Goal: Task Accomplishment & Management: Manage account settings

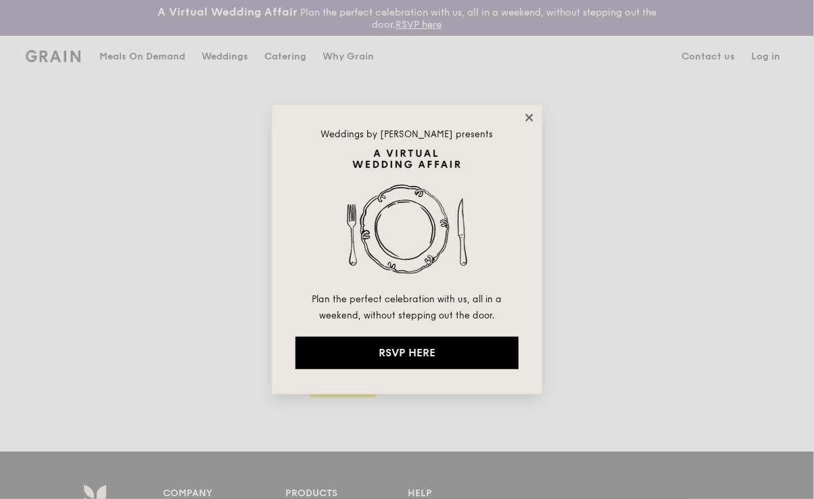
type input "chaleine@grain.com.sg"
click at [531, 116] on icon at bounding box center [529, 118] width 12 height 12
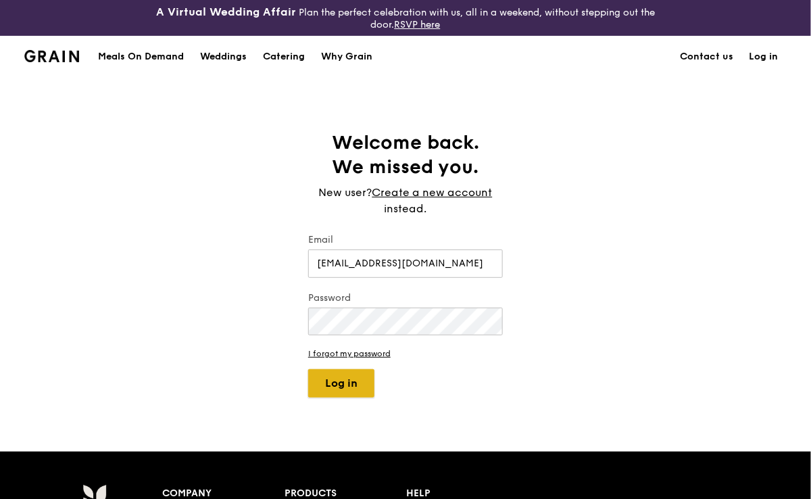
click at [339, 386] on button "Log in" at bounding box center [341, 383] width 66 height 28
select select "100"
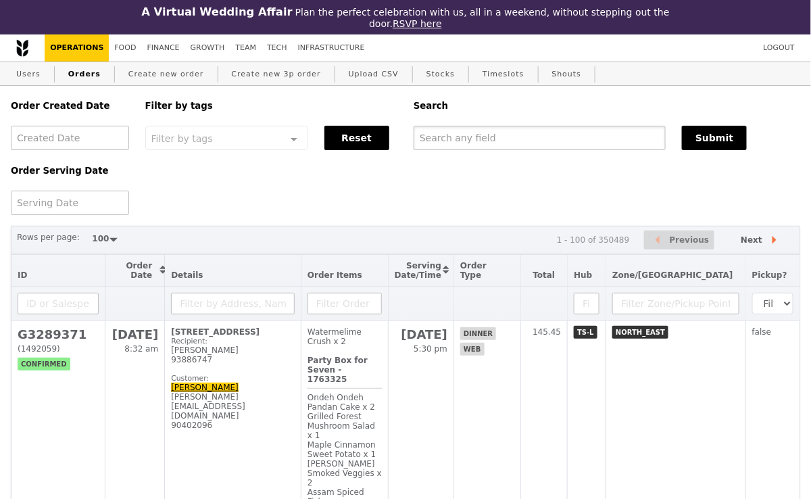
click at [537, 135] on input "text" at bounding box center [540, 138] width 252 height 24
paste input "G3292240"
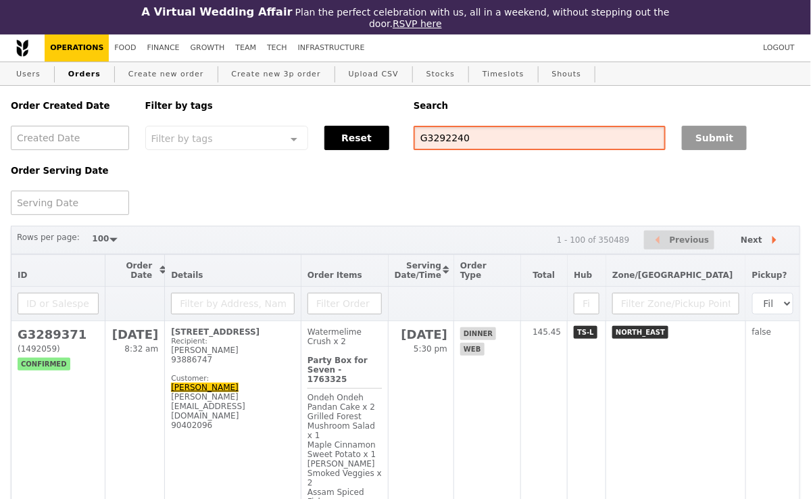
type input "G3292240"
click at [722, 144] on button "Submit" at bounding box center [714, 138] width 65 height 24
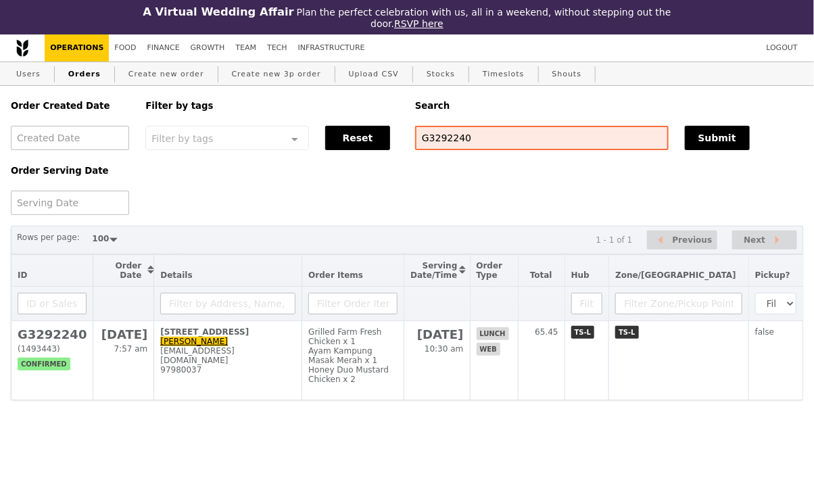
click at [298, 412] on html "A Virtual Wedding Affair Plan the perfect celebration with us, all in a weekend…" at bounding box center [407, 227] width 814 height 454
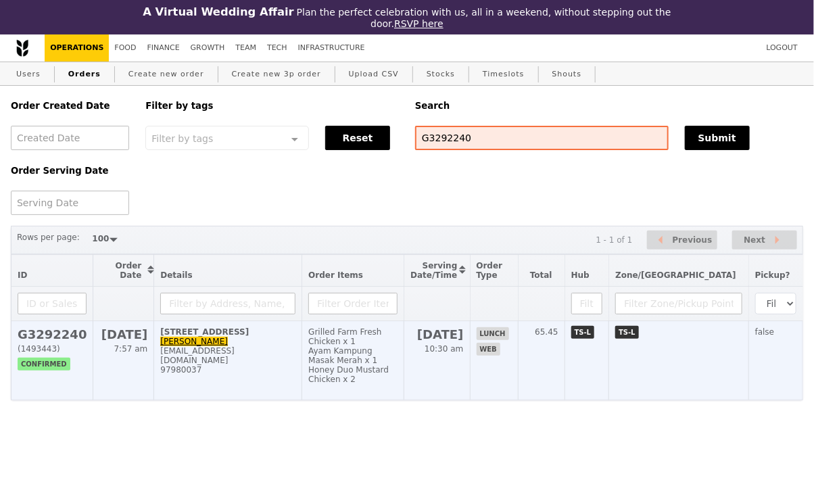
click at [103, 360] on td "24 Sep 7:57 am" at bounding box center [123, 360] width 61 height 79
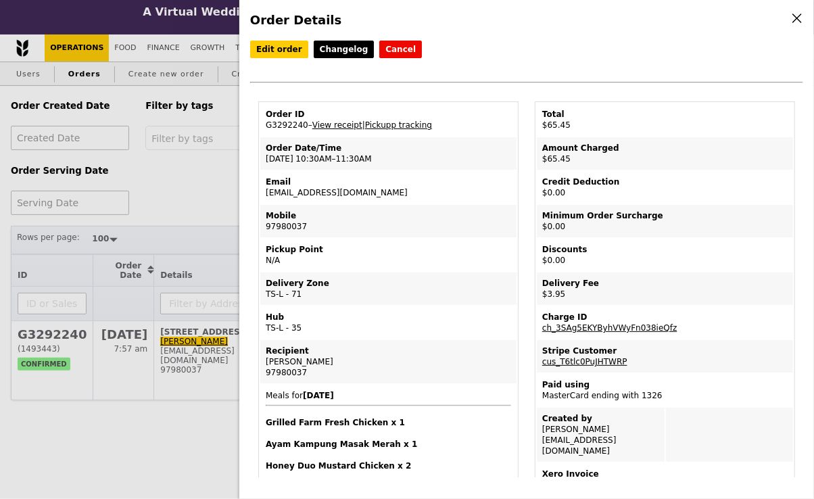
click at [289, 126] on td "Order ID G3292240 – View receipt | Pickupp tracking" at bounding box center [388, 119] width 256 height 32
copy td "G3292240"
click at [296, 122] on td "Order ID G3292240 – View receipt | Pickupp tracking" at bounding box center [388, 119] width 256 height 32
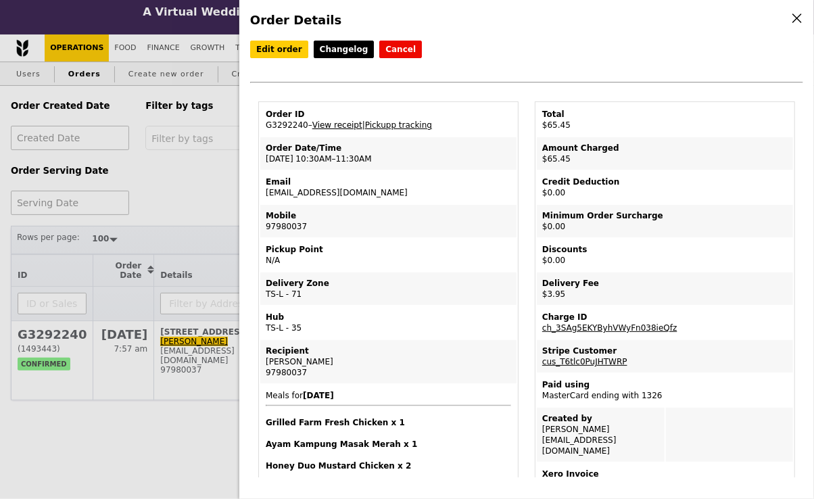
click at [353, 121] on link "View receipt" at bounding box center [337, 124] width 50 height 9
click at [178, 168] on div "Order Details Edit order Changelog Cancel Order ID G3292240 – View receipt | Pi…" at bounding box center [407, 249] width 814 height 499
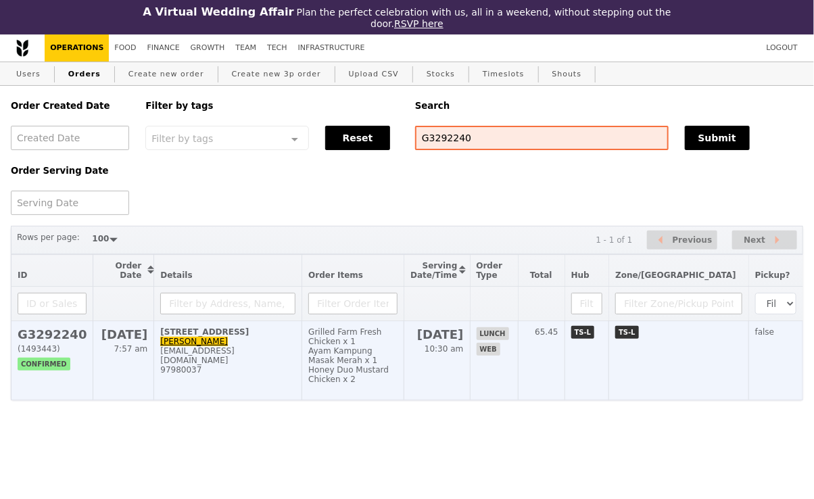
click at [277, 344] on td "7 Jalan Tan Tock Seng, #B1-0 Zhi Kai koh.zhi.kai@nhghealth.com.sg 97980037" at bounding box center [228, 360] width 148 height 79
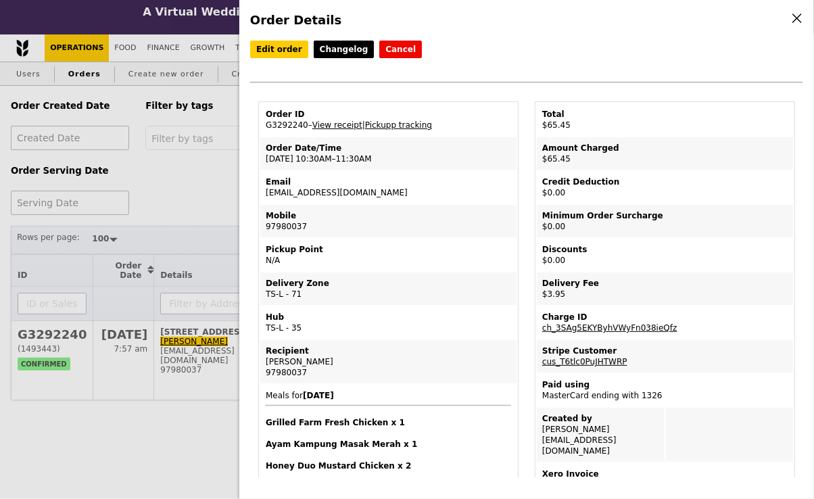
click at [316, 93] on div "Edit order Changelog Cancel Order ID G3292240 – View receipt | Pickupp tracking…" at bounding box center [526, 71] width 553 height 61
click at [280, 49] on link "Edit order" at bounding box center [279, 50] width 58 height 18
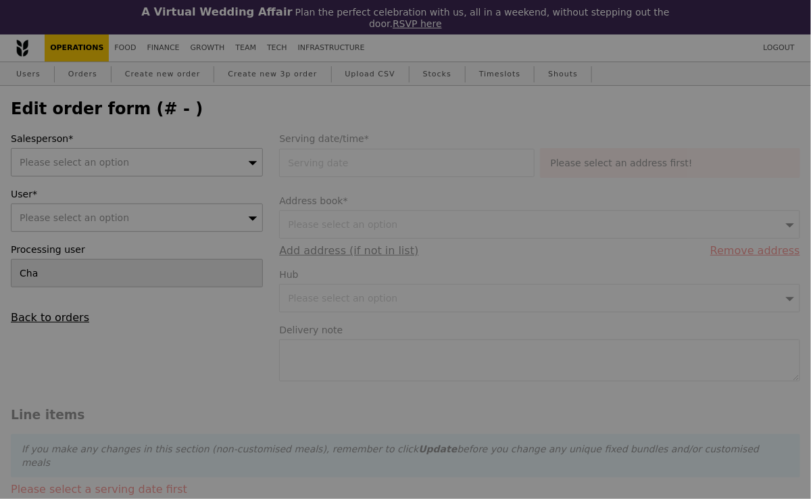
type input "24 Sep 2025"
type textarea "meet you at drop off in front of centre of geriatric medicine, call when you ar…"
type input "Loading..."
type input "61.50"
type input "2.71"
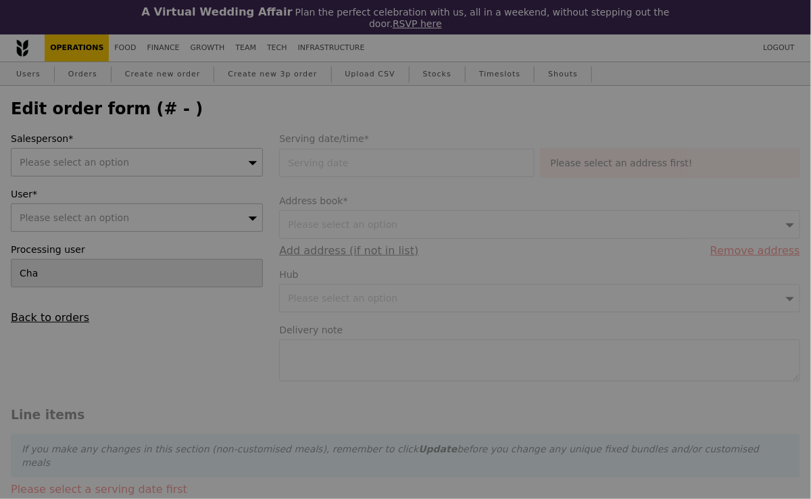
type input "2.95"
type input "64.45"
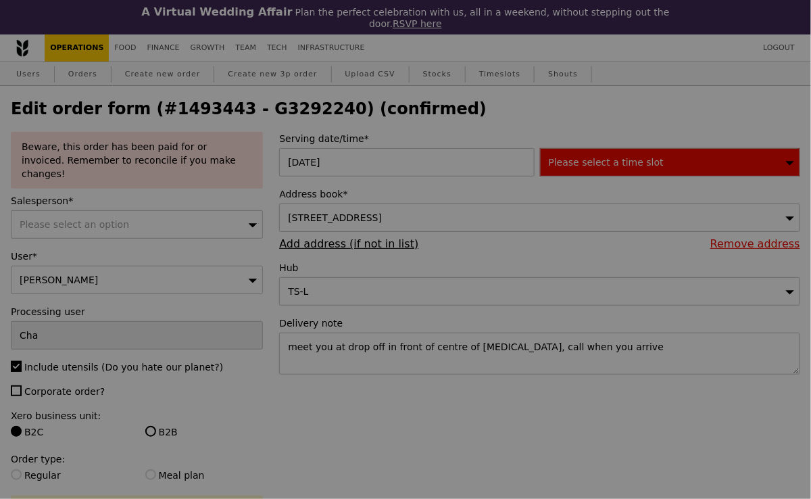
type input "6"
type input "5"
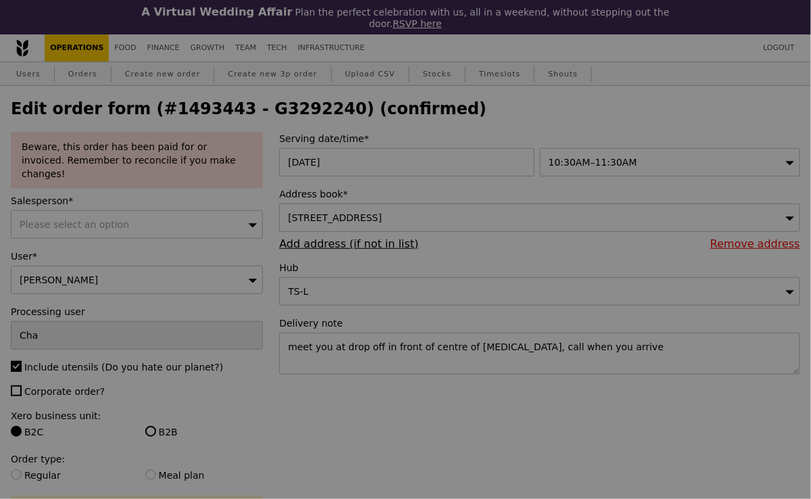
type input "Update"
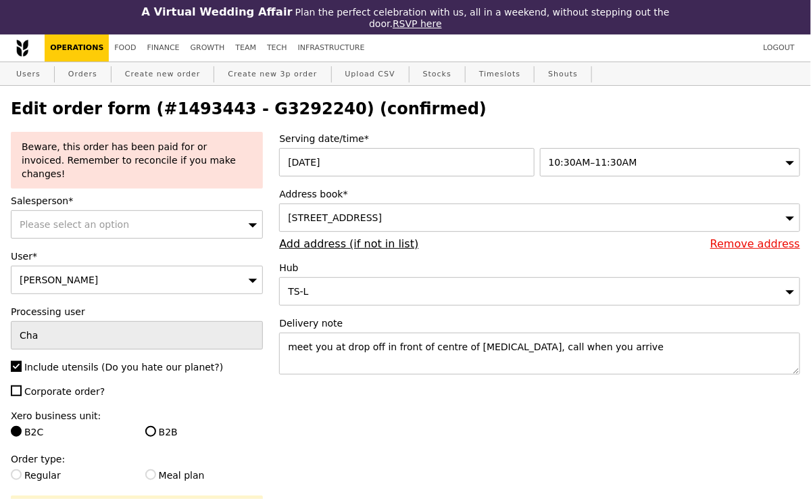
click at [579, 163] on span "10:30AM–11:30AM" at bounding box center [593, 162] width 89 height 11
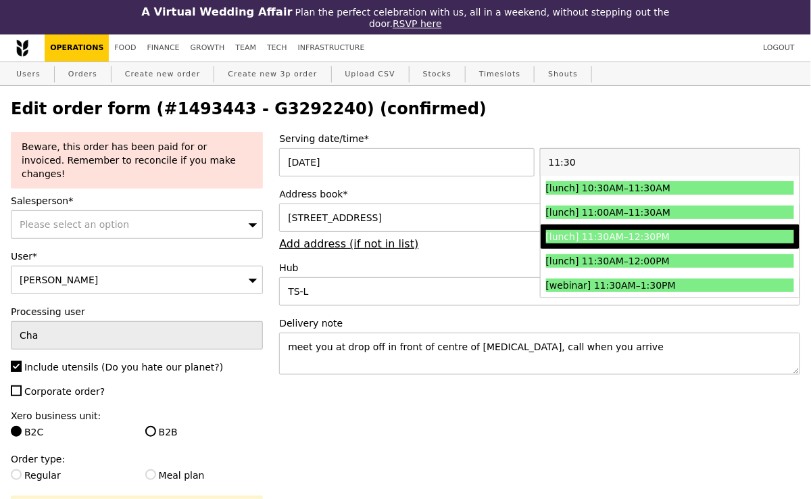
type input "11:30"
click at [621, 235] on div "[lunch] 11:30AM–12:30PM" at bounding box center [639, 237] width 186 height 14
type input "Loading..."
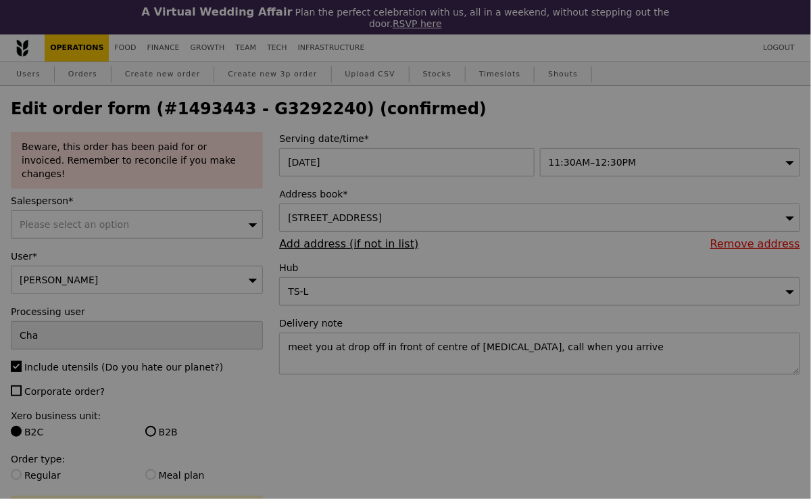
type input "0.00"
type input "3.62"
type input "3.95"
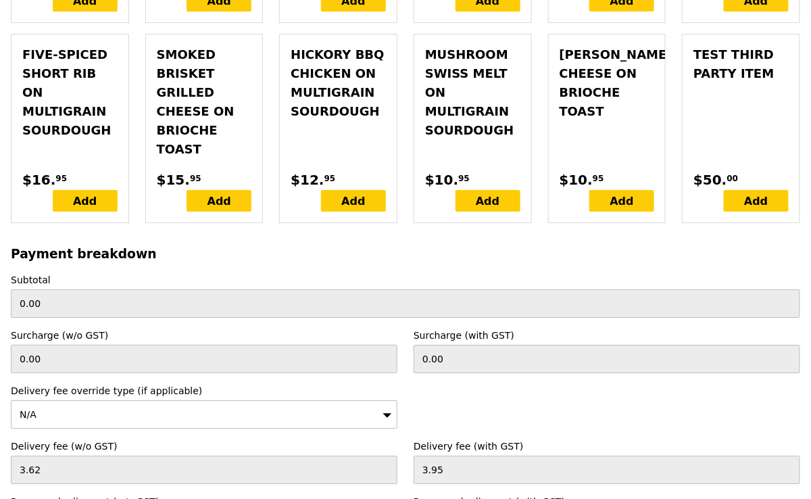
scroll to position [4349, 0]
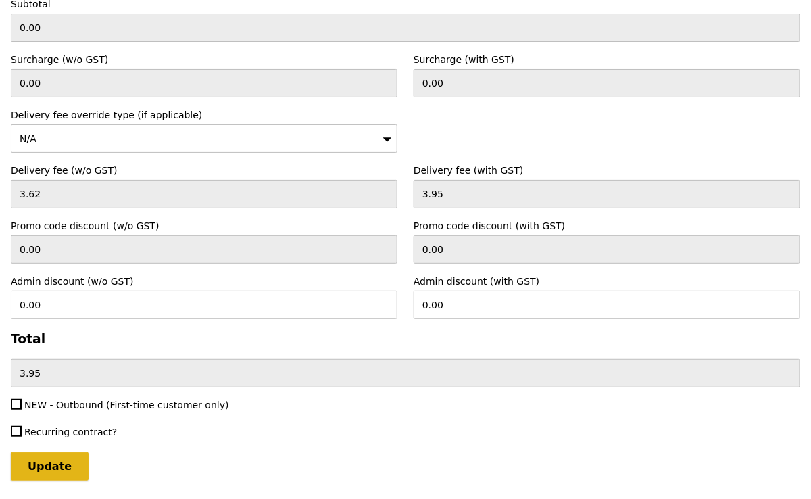
click at [57, 452] on input "Update" at bounding box center [50, 466] width 78 height 28
type input "Loading..."
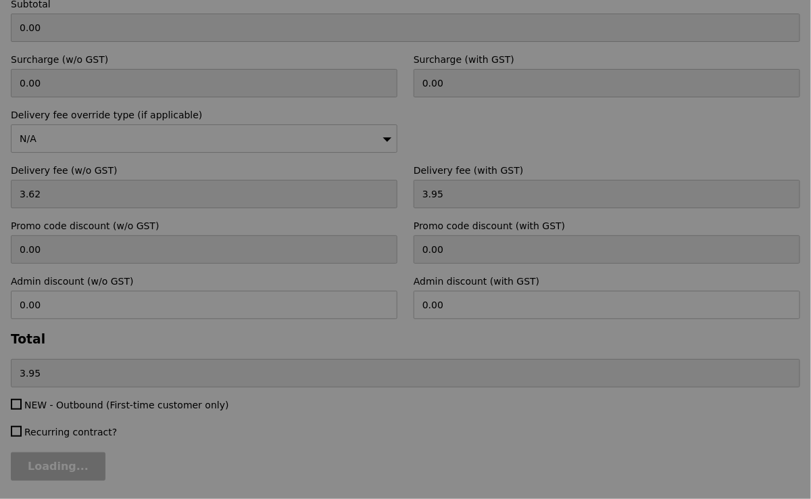
type input "61.50"
type input "2.71"
type input "2.95"
type input "64.45"
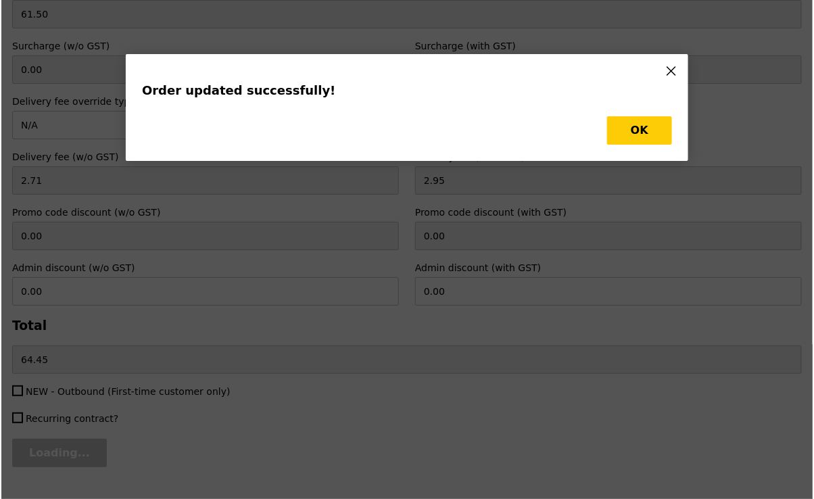
scroll to position [0, 0]
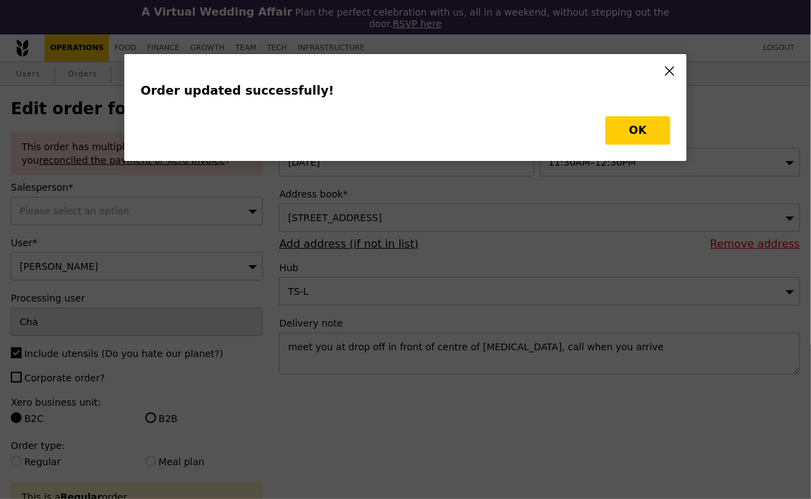
type input "Update"
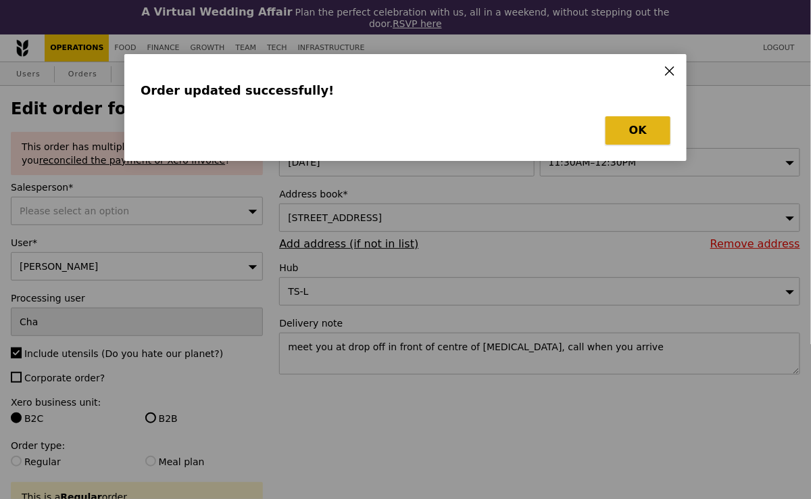
click at [641, 129] on button "OK" at bounding box center [638, 130] width 65 height 28
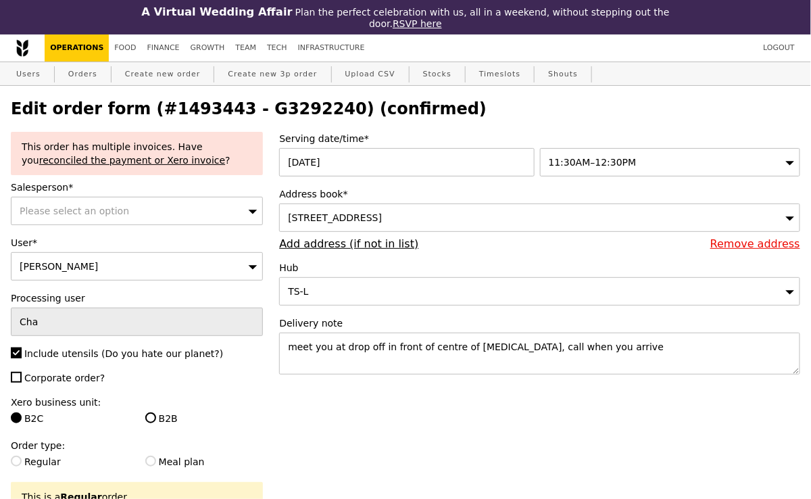
click at [264, 107] on h2 "Edit order form (#1493443 - G3292240) (confirmed)" at bounding box center [406, 108] width 790 height 19
copy h2 "G3292240"
click at [80, 70] on link "Orders" at bounding box center [83, 74] width 40 height 24
select select "100"
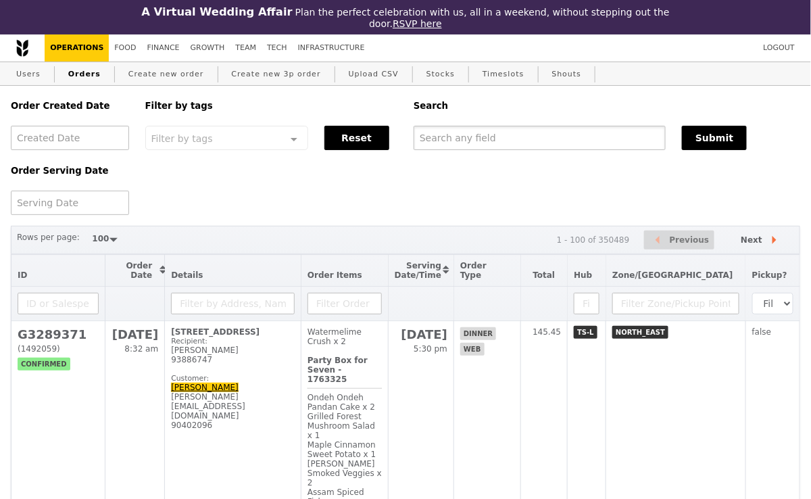
click at [466, 140] on input "text" at bounding box center [540, 138] width 252 height 24
paste input "G3292240"
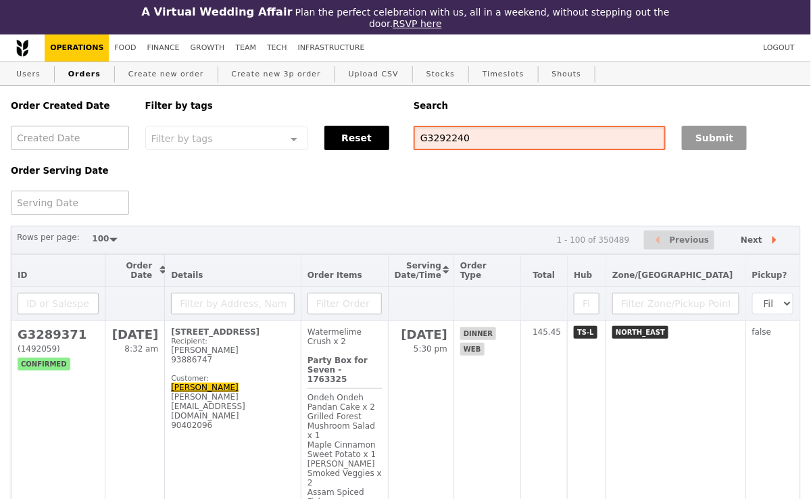
type input "G3292240"
click at [726, 138] on button "Submit" at bounding box center [714, 138] width 65 height 24
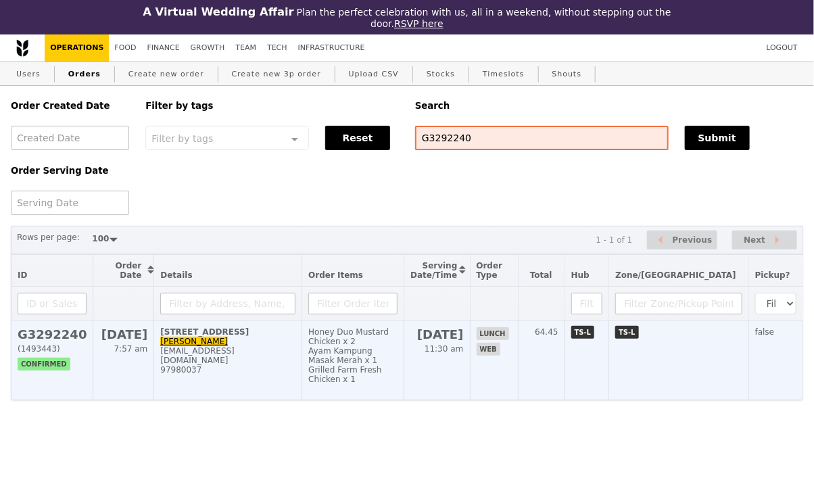
click at [284, 352] on div "[EMAIL_ADDRESS][DOMAIN_NAME]" at bounding box center [227, 355] width 135 height 19
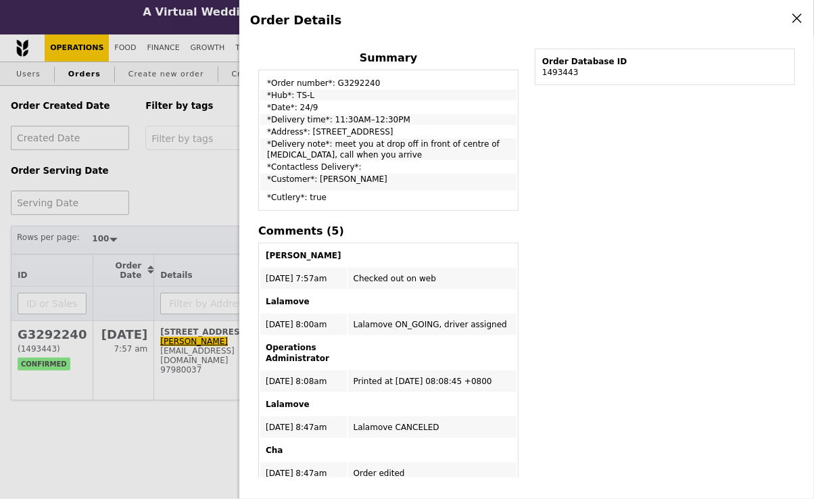
scroll to position [450, 0]
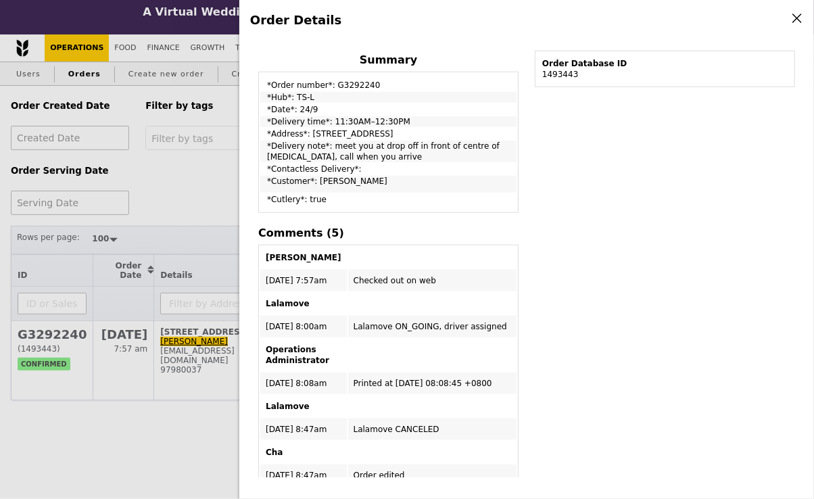
click at [648, 222] on div "Edit order Changelog Cancel Order ID G3292240 – View receipt Order Date/Time 24…" at bounding box center [526, 259] width 553 height 437
click at [797, 20] on icon at bounding box center [797, 18] width 12 height 12
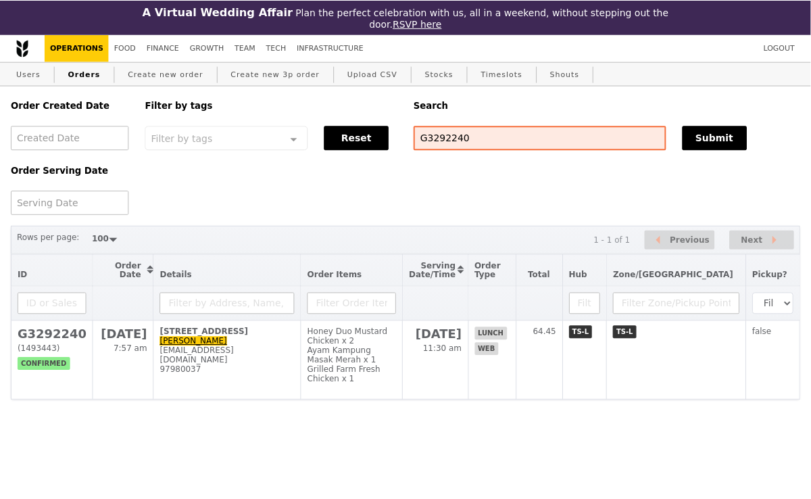
scroll to position [537, 0]
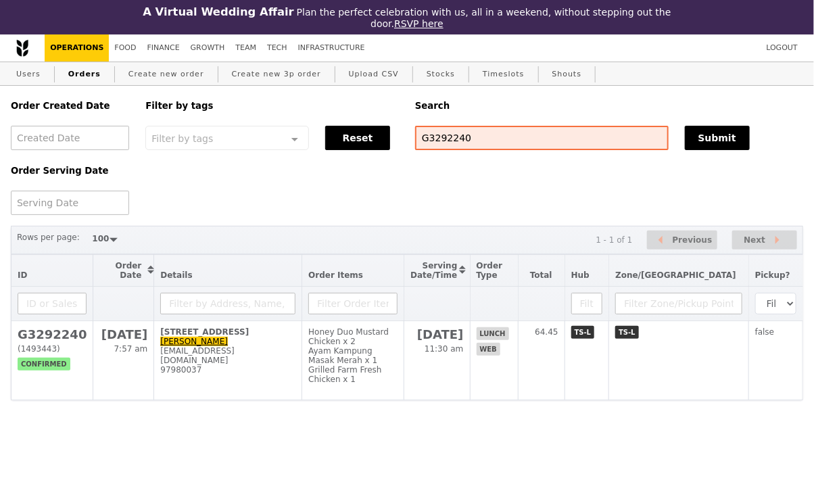
click at [500, 189] on div "Order Created Date Order Serving Date Filter by tags Filter by tags Meal_Plan W…" at bounding box center [407, 150] width 809 height 129
click at [424, 175] on div "Order Created Date Order Serving Date Filter by tags Filter by tags Meal_Plan W…" at bounding box center [407, 150] width 809 height 129
click at [129, 74] on link "Create new order" at bounding box center [166, 74] width 87 height 24
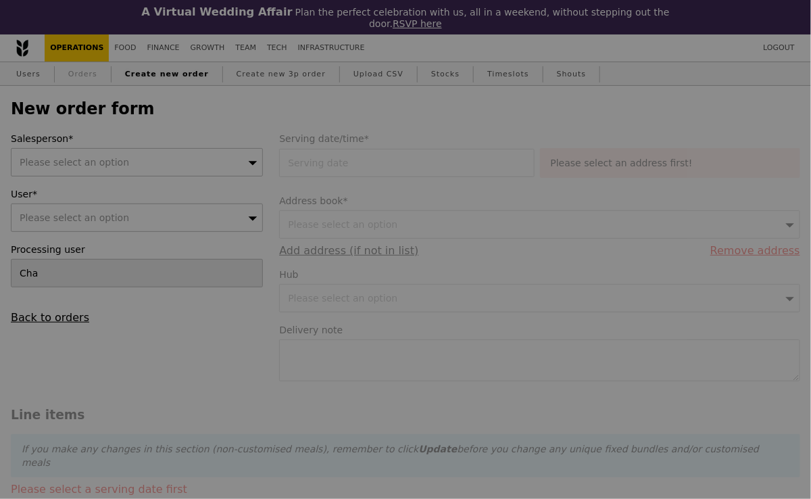
type input "Confirm"
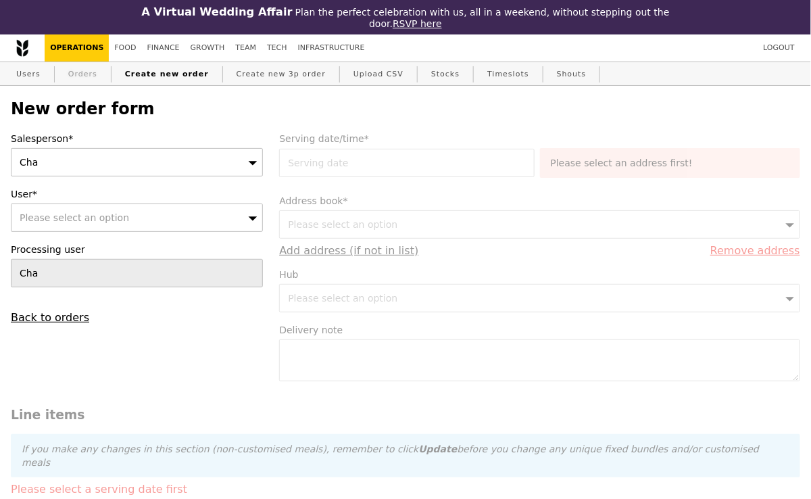
click at [81, 76] on link "Orders" at bounding box center [83, 74] width 40 height 24
select select "100"
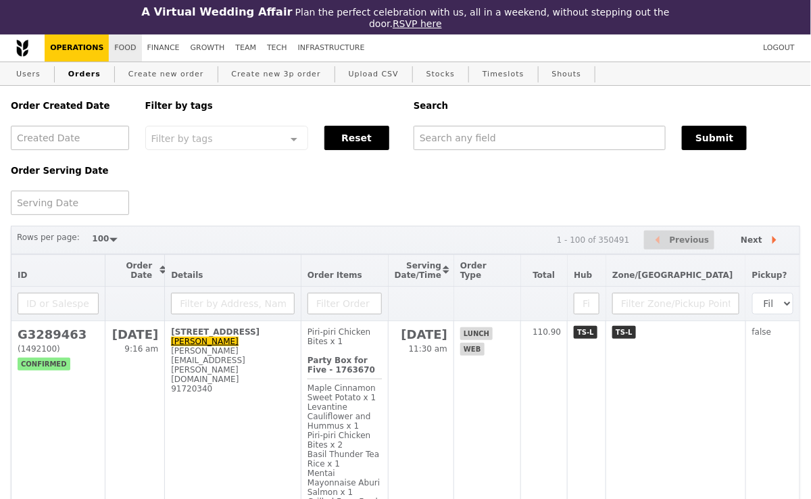
click at [121, 45] on link "Food" at bounding box center [125, 47] width 32 height 27
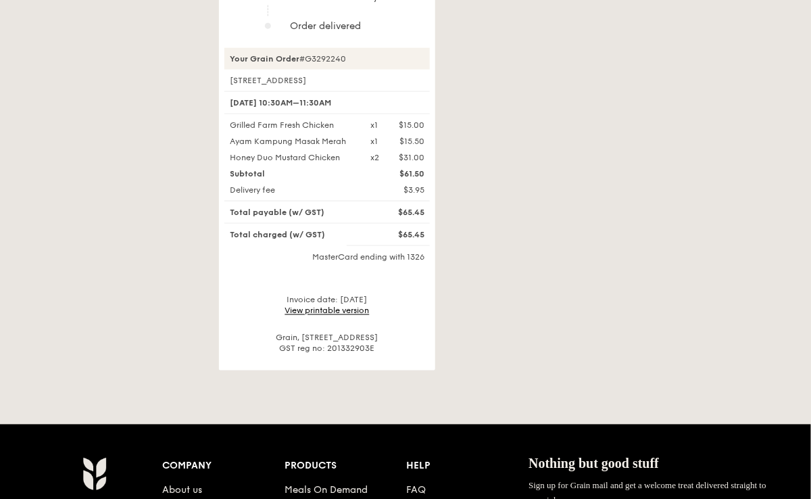
scroll to position [461, 0]
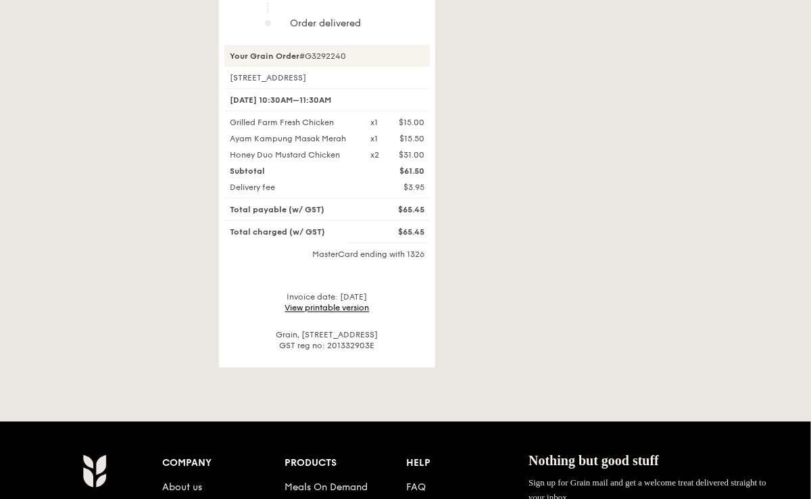
click at [311, 304] on link "View printable version" at bounding box center [327, 308] width 85 height 9
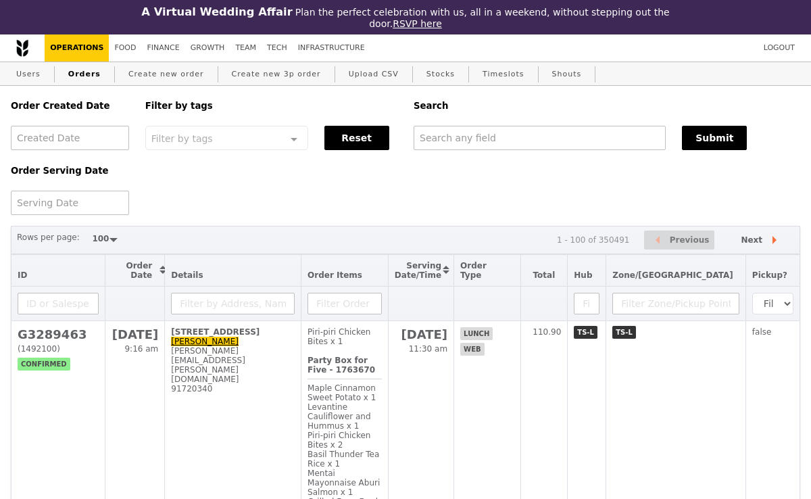
select select "100"
click at [462, 134] on input "text" at bounding box center [540, 138] width 252 height 24
paste input "g3292125"
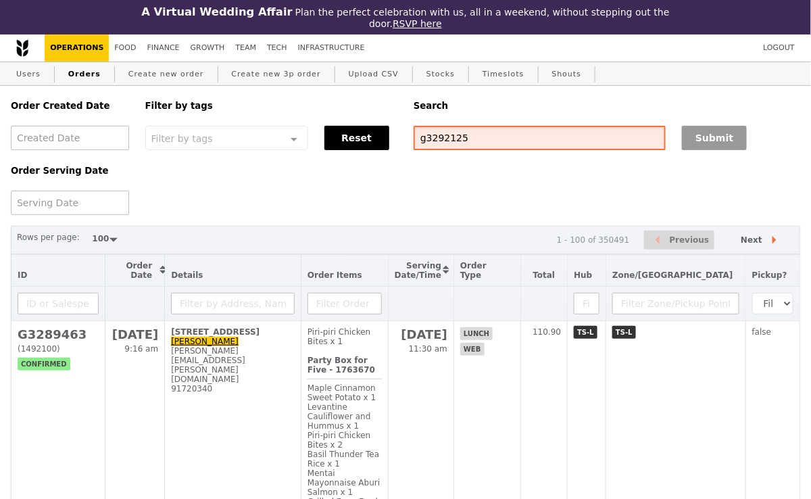
type input "g3292125"
click at [706, 143] on button "Submit" at bounding box center [714, 138] width 65 height 24
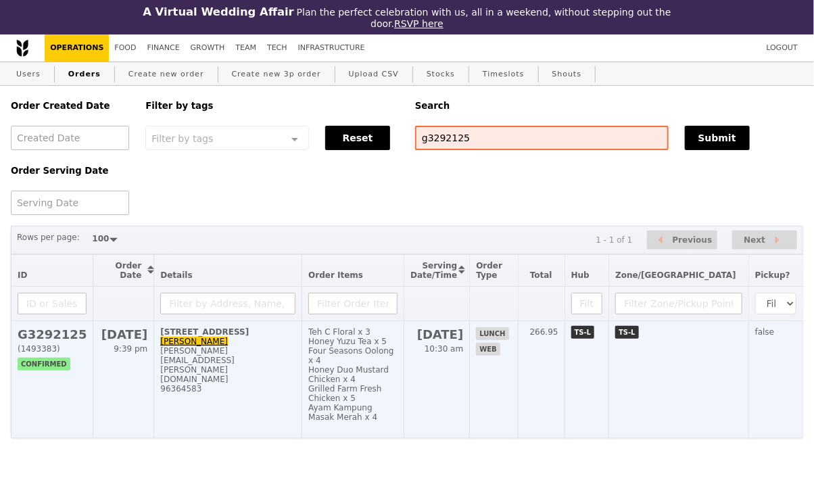
click at [268, 372] on td "30A Kallang Place, 339213, #14-01 Amy amy.chua@kone.com 96364583" at bounding box center [228, 379] width 148 height 117
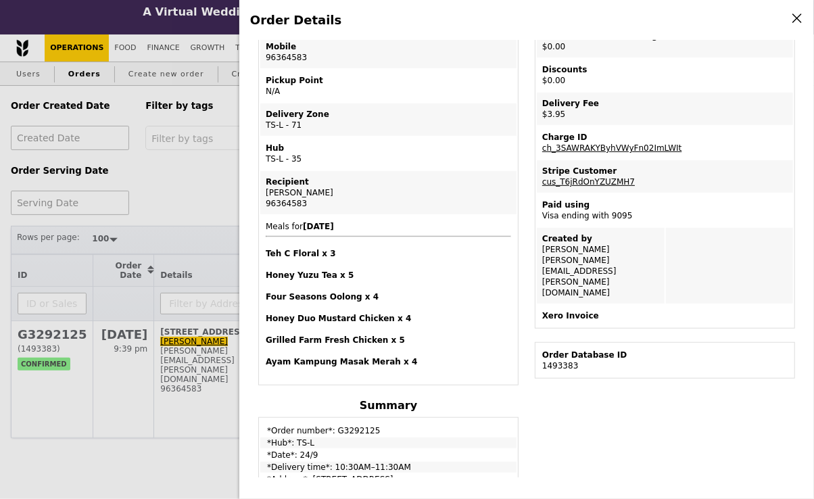
scroll to position [285, 0]
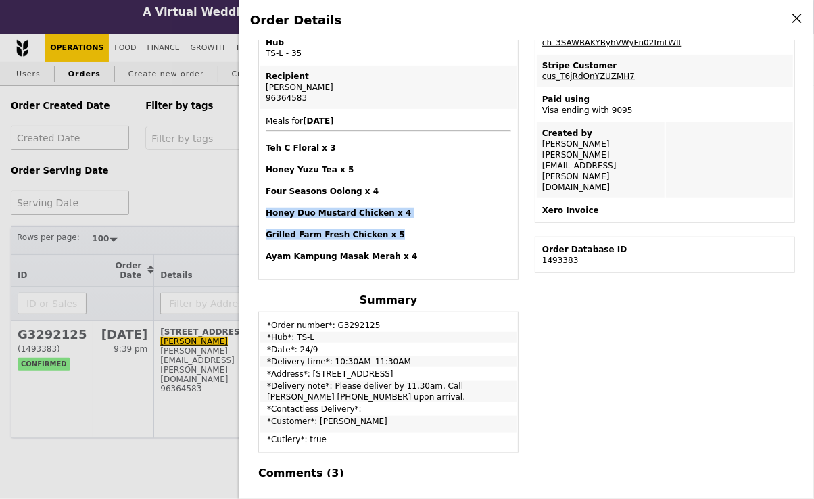
drag, startPoint x: 266, startPoint y: 195, endPoint x: 397, endPoint y: 219, distance: 133.4
click at [397, 219] on span "Meals for 2025-9-24 Teh C Floral x 3 Honey Yuzu Tea x 5 Four Seasons Oolong x 4…" at bounding box center [388, 188] width 245 height 145
copy span "Honey Duo Mustard Chicken x 4 Grilled Farm Fresh Chicken x 5"
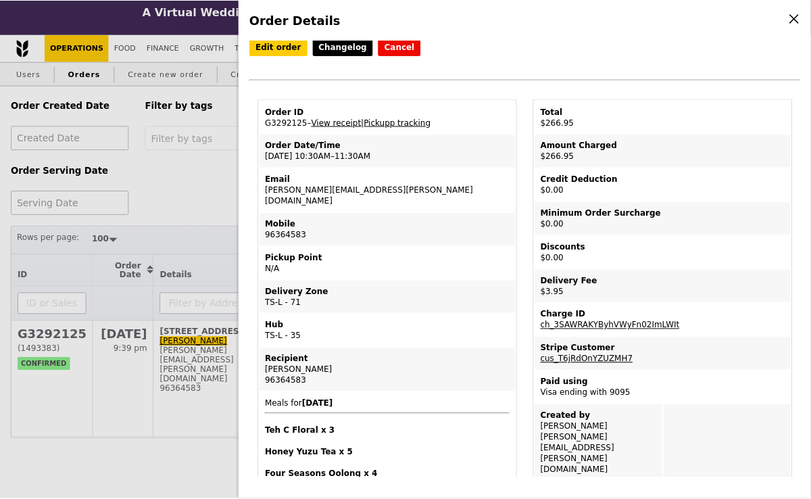
scroll to position [0, 0]
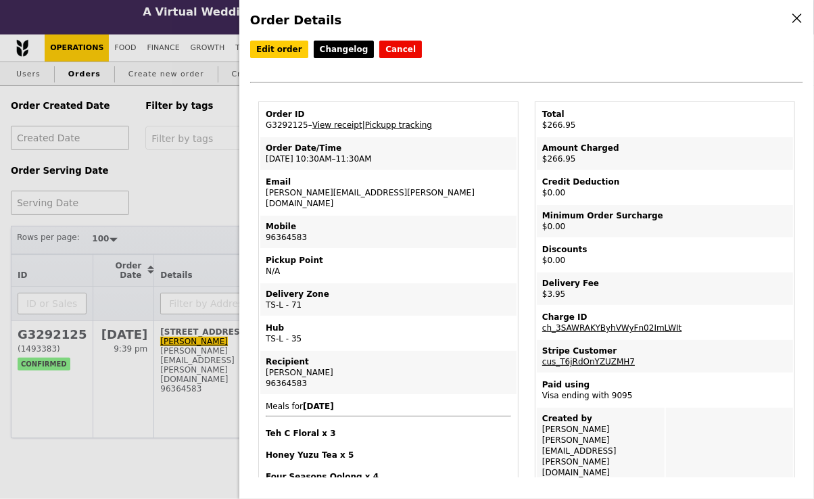
click at [286, 125] on td "Order ID G3292125 – View receipt | Pickupp tracking" at bounding box center [388, 119] width 256 height 32
copy td "G3292125"
drag, startPoint x: 368, startPoint y: 158, endPoint x: 264, endPoint y: 149, distance: 105.1
click at [264, 149] on td "Order Date/Time 24/9 – 10:30AM–11:30AM" at bounding box center [388, 153] width 256 height 32
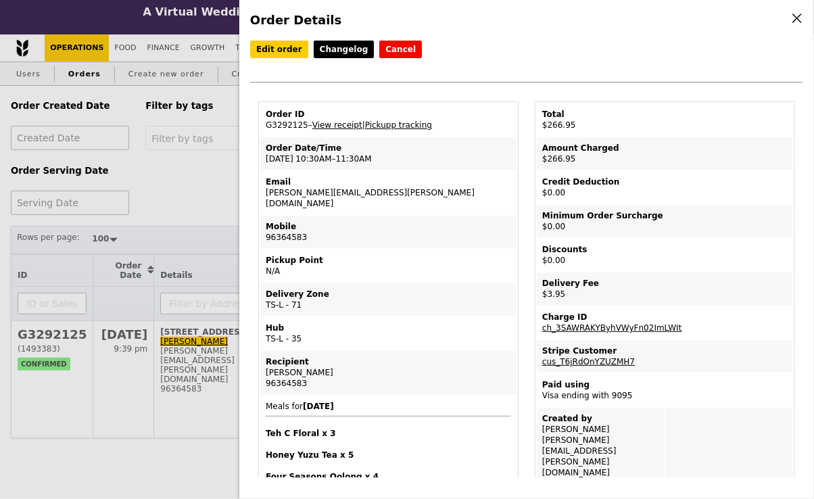
copy td "Order Date/Time 24/9 – 10:30AM–11:30AM"
click at [471, 255] on div "Pickup Point" at bounding box center [388, 260] width 245 height 11
click at [297, 120] on td "Order ID G3292125 – View receipt | Pickupp tracking" at bounding box center [388, 119] width 256 height 32
copy td "G3292125"
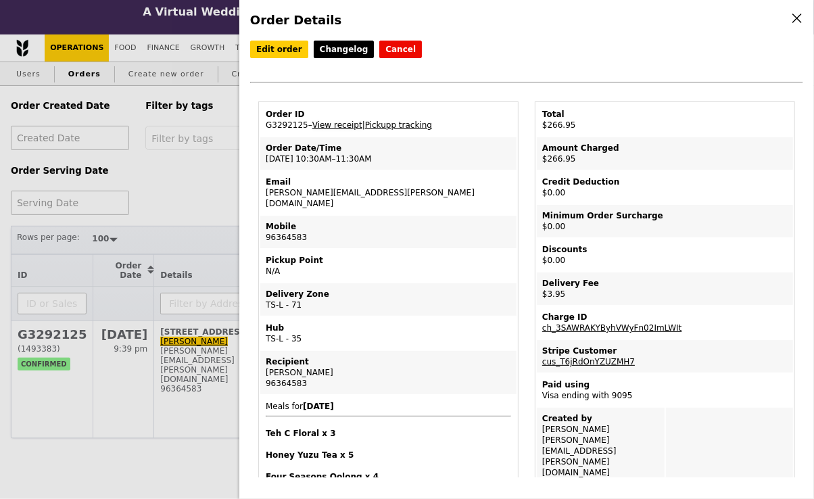
click at [329, 122] on link "View receipt" at bounding box center [337, 124] width 50 height 9
click at [274, 45] on link "Edit order" at bounding box center [279, 50] width 58 height 18
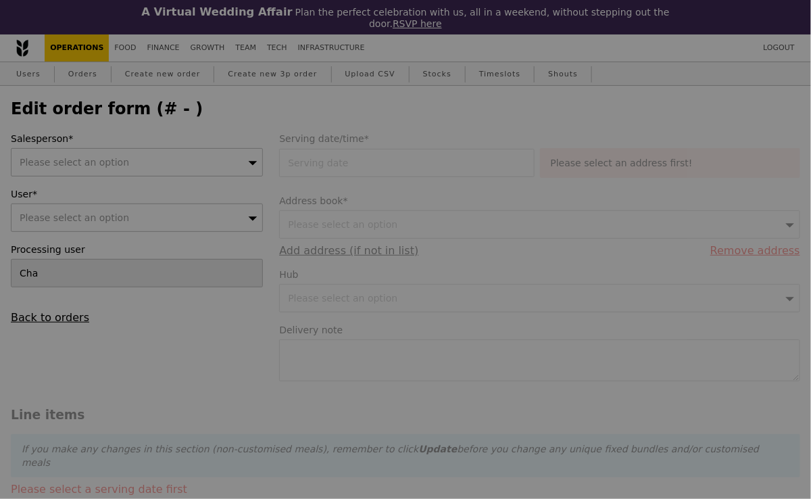
type input "24 Sep 2025"
type textarea "Please deliver by 11.30am. Call Amy 96364583 upon arrival."
type input "263.00"
type input "2.71"
type input "2.95"
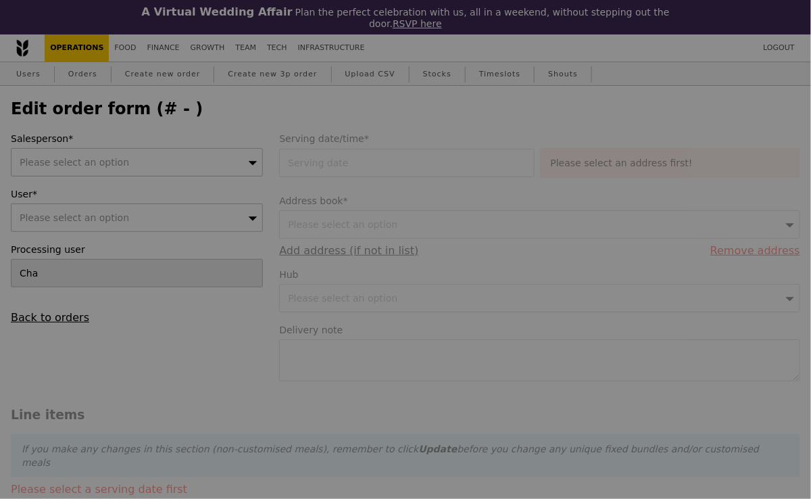
type input "265.95"
type input "Loading..."
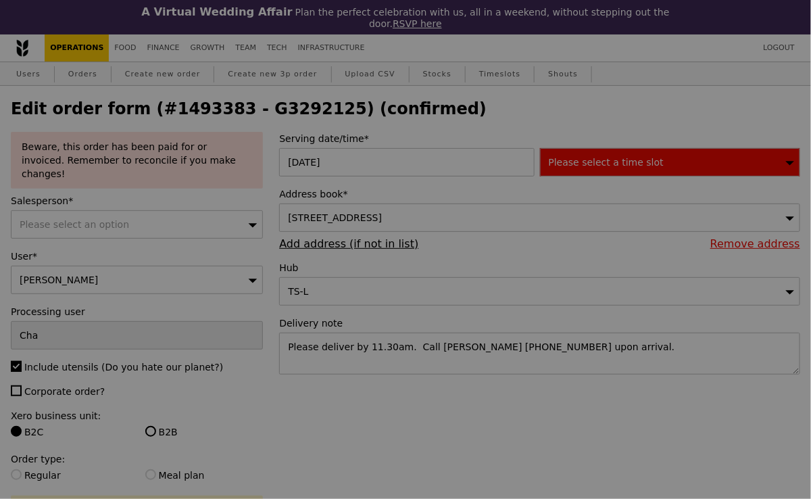
type input "484"
type input "480"
type input "458"
type input "5"
type input "3"
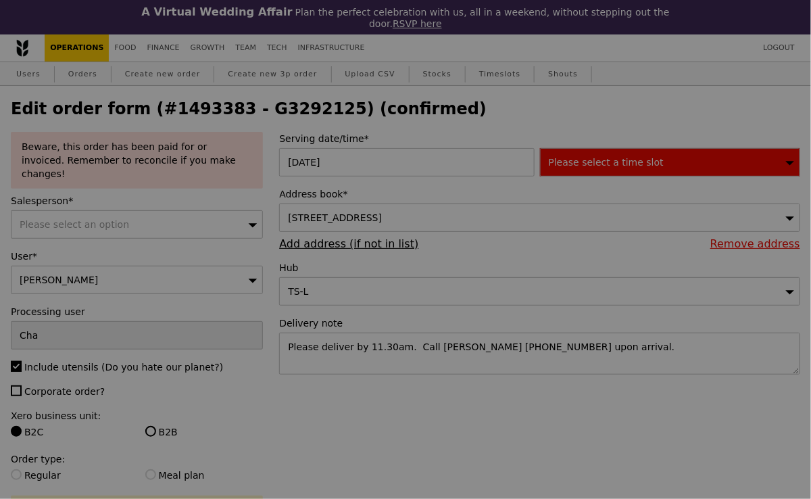
type input "6"
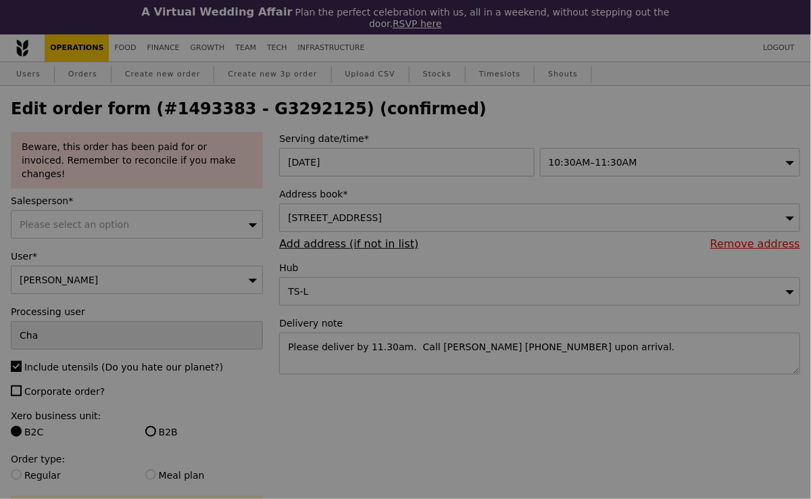
type input "Update"
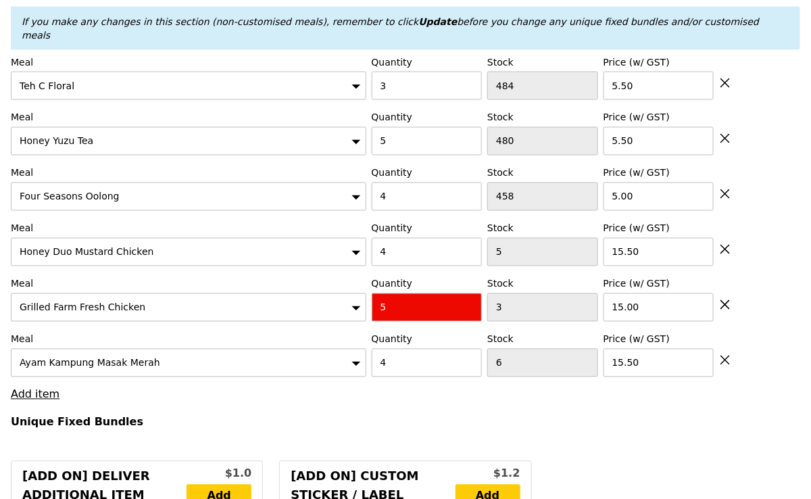
scroll to position [617, 0]
click at [387, 237] on input "4" at bounding box center [427, 251] width 111 height 28
type input "5"
click at [334, 415] on h4 "Unique Fixed Bundles" at bounding box center [406, 421] width 790 height 13
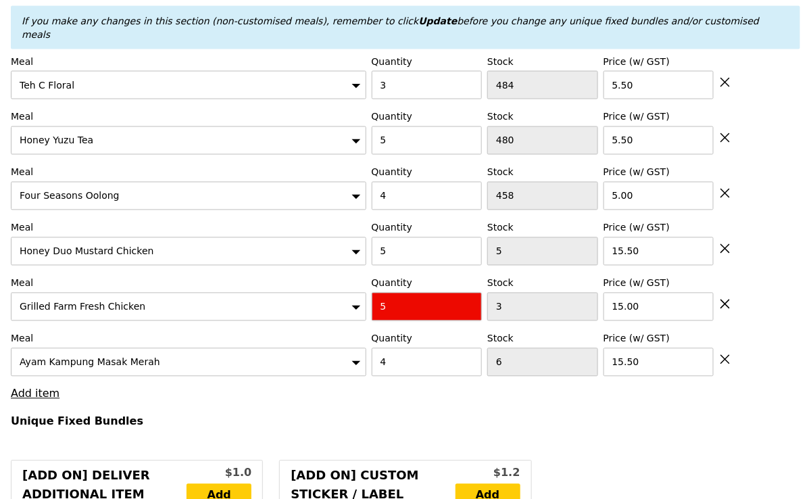
type input "Loading..."
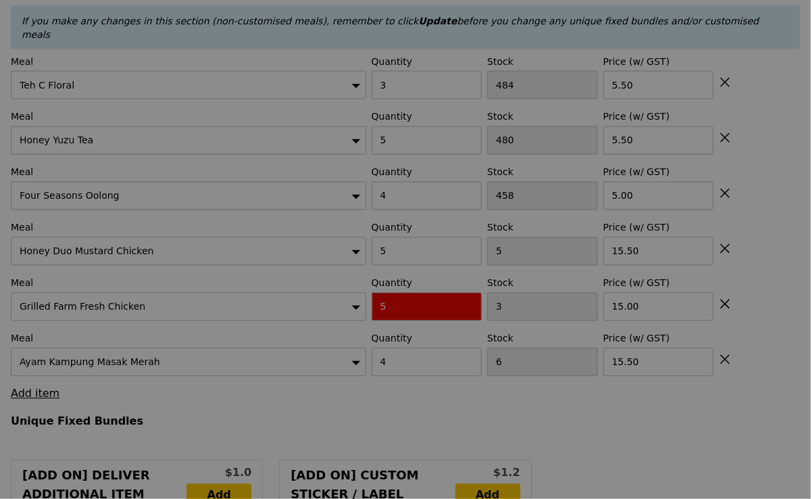
click at [390, 281] on div at bounding box center [405, 249] width 811 height 499
type input "0.00"
type input "2.95"
type input "Update"
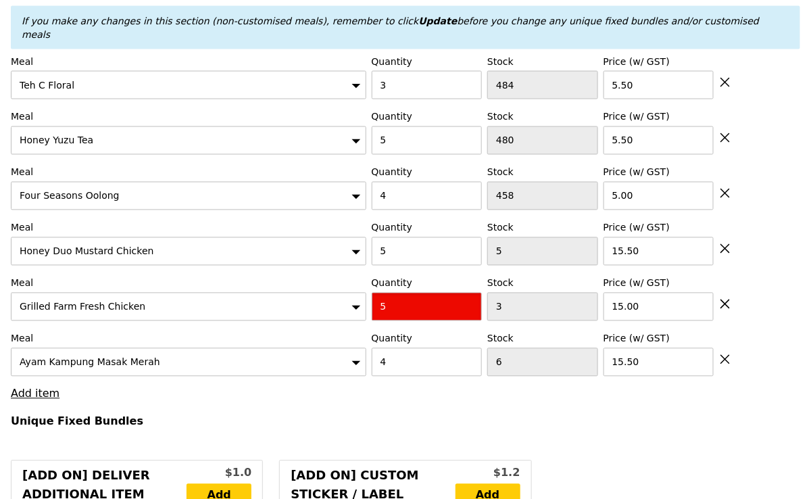
click at [389, 293] on input "5" at bounding box center [427, 307] width 111 height 28
type input "6"
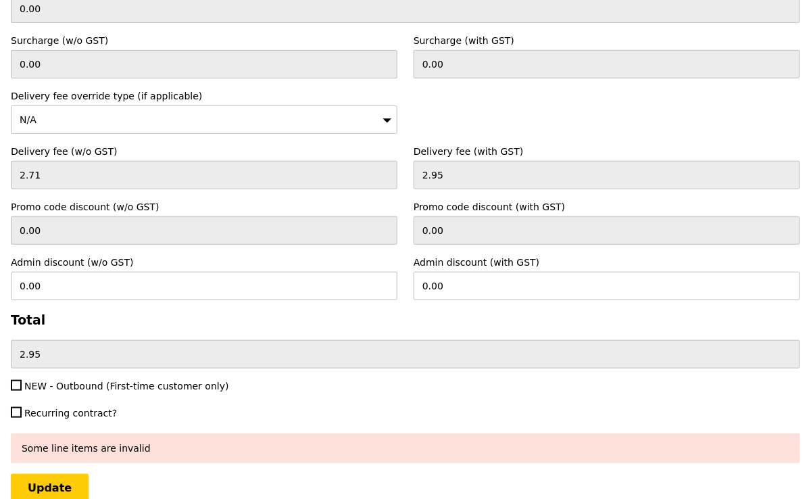
scroll to position [4554, 0]
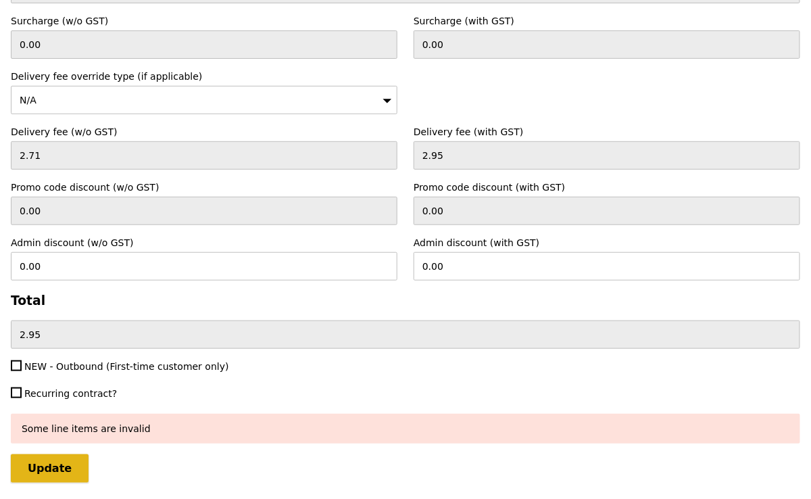
click at [58, 454] on input "Update" at bounding box center [50, 468] width 78 height 28
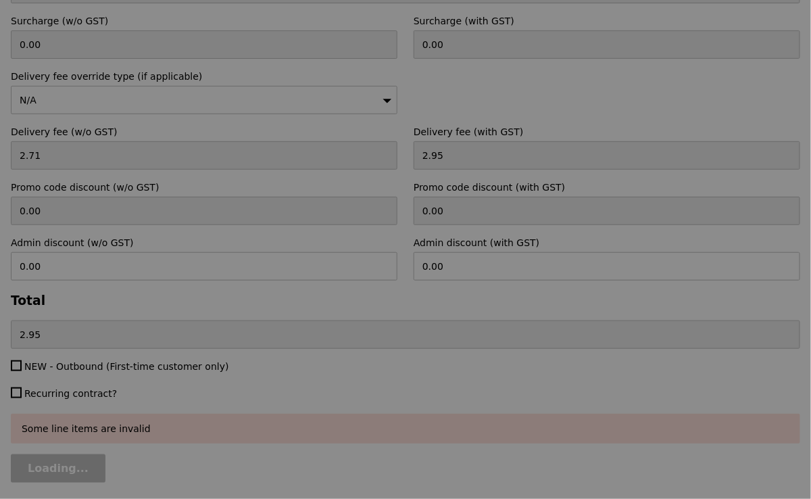
type input "Loading..."
type input "293.50"
type input "296.45"
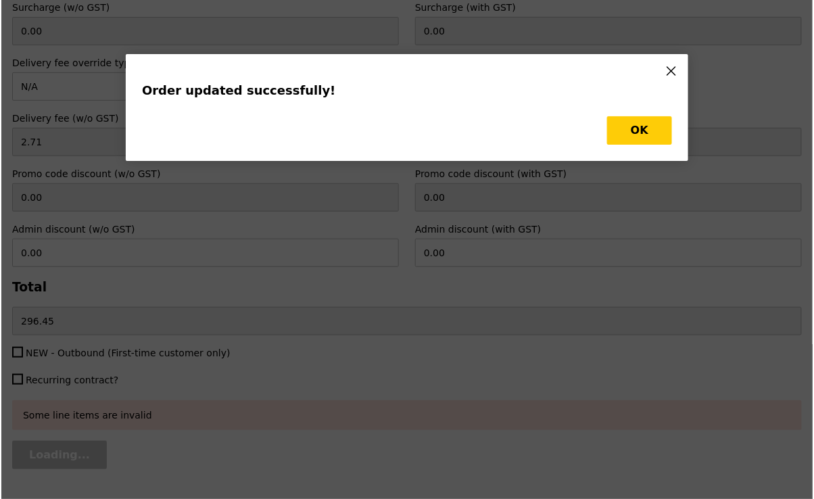
scroll to position [0, 0]
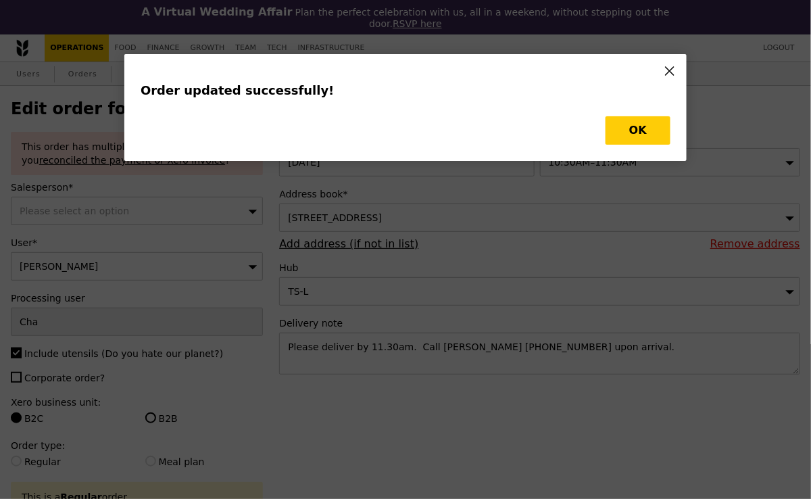
type input "4"
type input "2"
type input "Update"
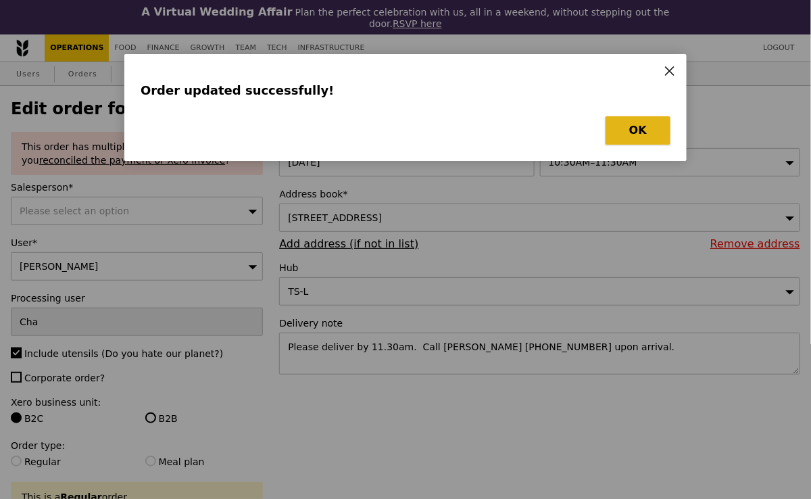
click at [631, 132] on button "OK" at bounding box center [638, 130] width 65 height 28
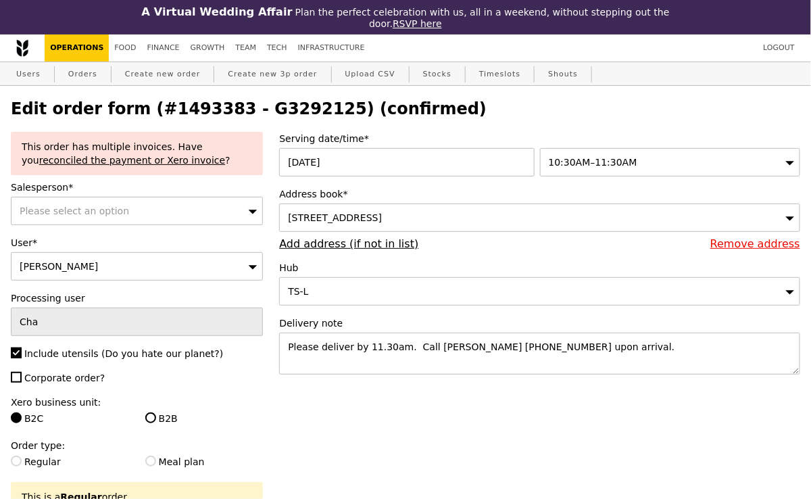
click at [278, 113] on h2 "Edit order form (#1493383 - G3292125) (confirmed)" at bounding box center [406, 108] width 790 height 19
copy h2 "G3292125"
click at [73, 74] on link "Orders" at bounding box center [83, 74] width 40 height 24
select select "100"
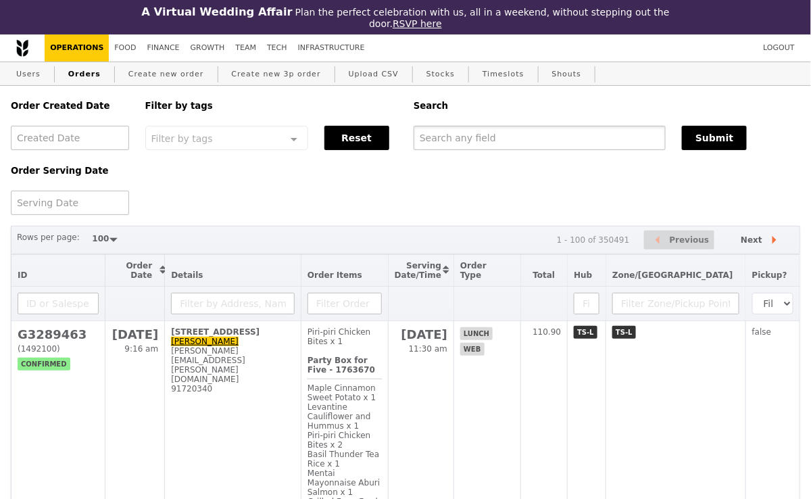
click at [437, 141] on input "text" at bounding box center [540, 138] width 252 height 24
paste input "G3292125"
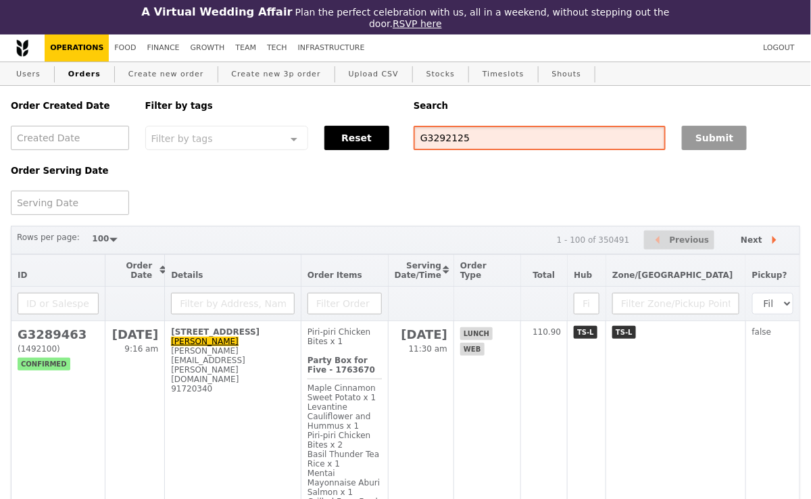
type input "G3292125"
click at [725, 135] on button "Submit" at bounding box center [714, 138] width 65 height 24
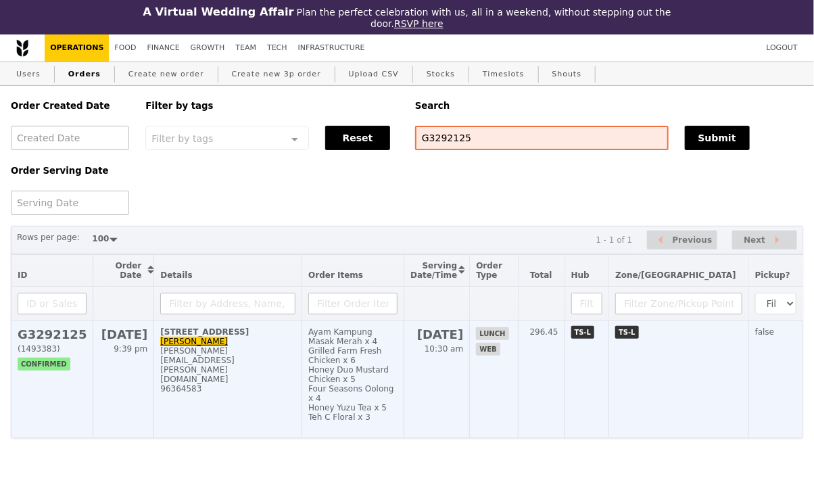
click at [298, 372] on td "30A Kallang Place, 339213, #14-01 Amy amy.chua@kone.com 96364583" at bounding box center [228, 379] width 148 height 117
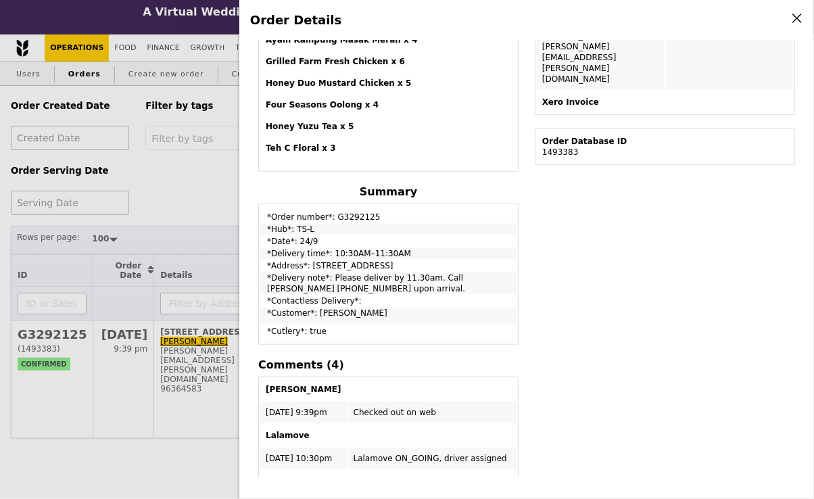
scroll to position [226, 0]
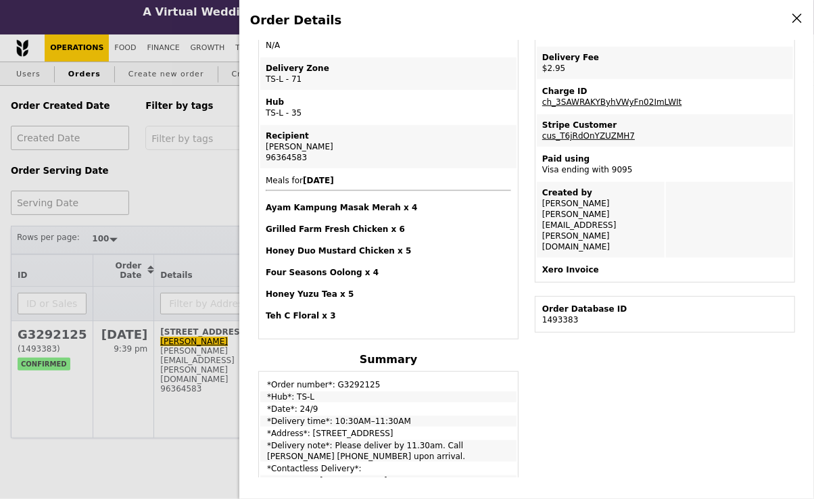
click at [209, 188] on div "Order Details Edit order Changelog Cancel Order ID G3292125 – View receipt Orde…" at bounding box center [407, 249] width 814 height 499
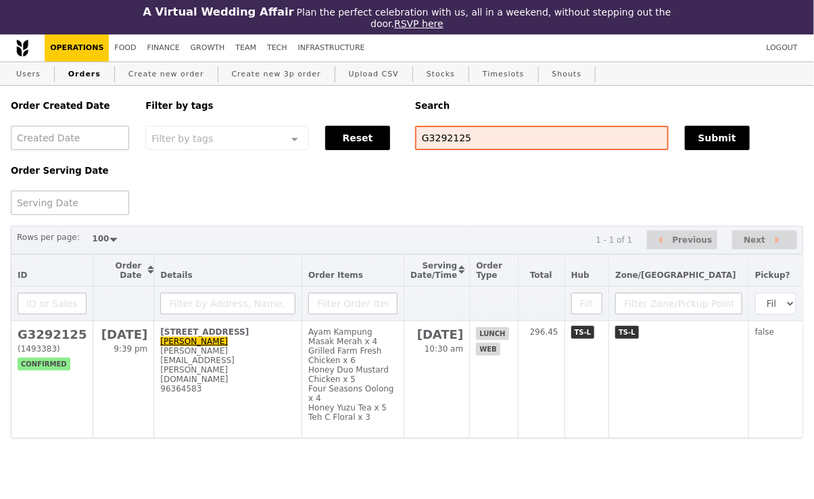
scroll to position [303, 0]
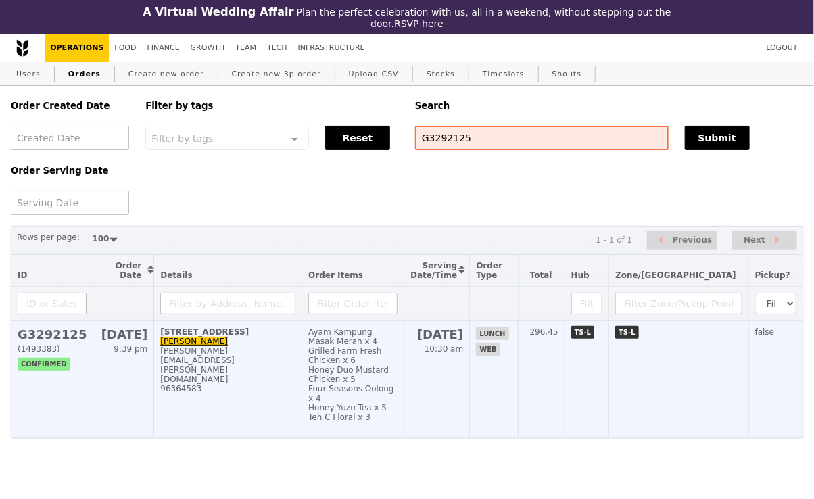
click at [274, 384] on div "96364583" at bounding box center [227, 388] width 135 height 9
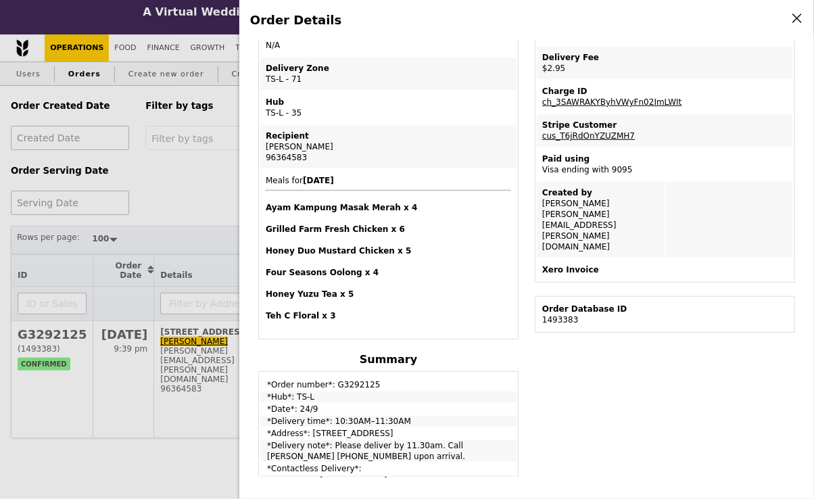
click at [208, 202] on div "Order Details Edit order Changelog Cancel Order ID G3292125 – View receipt Orde…" at bounding box center [407, 249] width 814 height 499
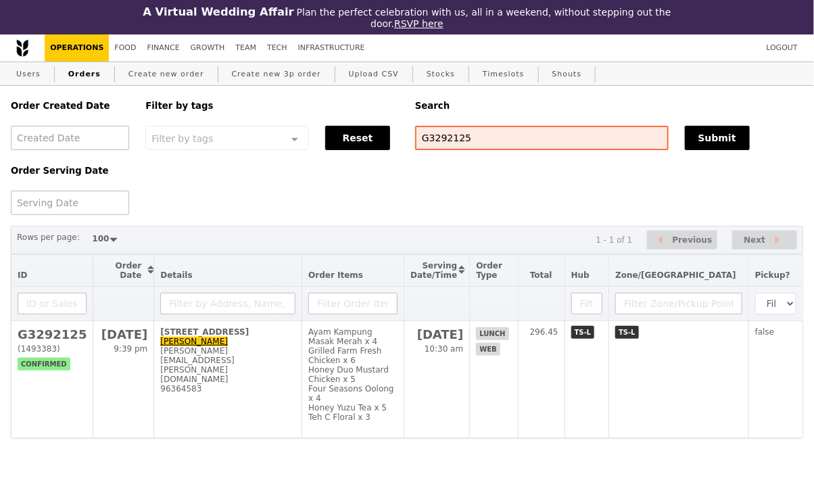
scroll to position [303, 0]
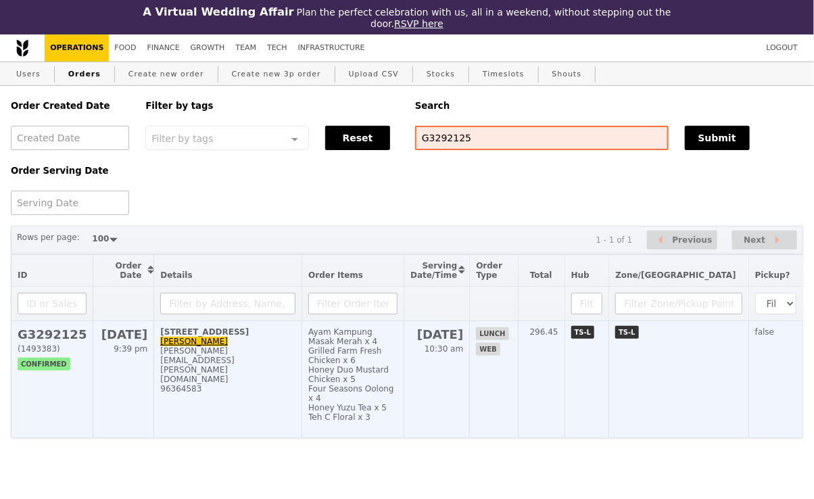
click at [232, 384] on div "96364583" at bounding box center [227, 388] width 135 height 9
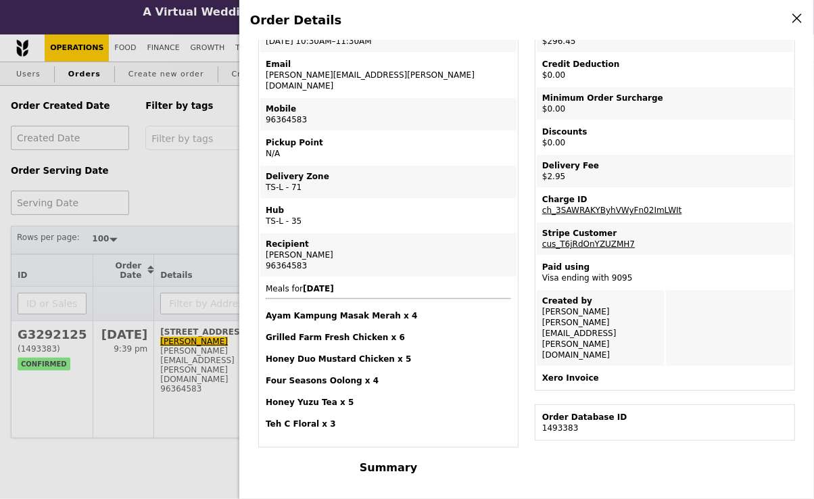
scroll to position [0, 0]
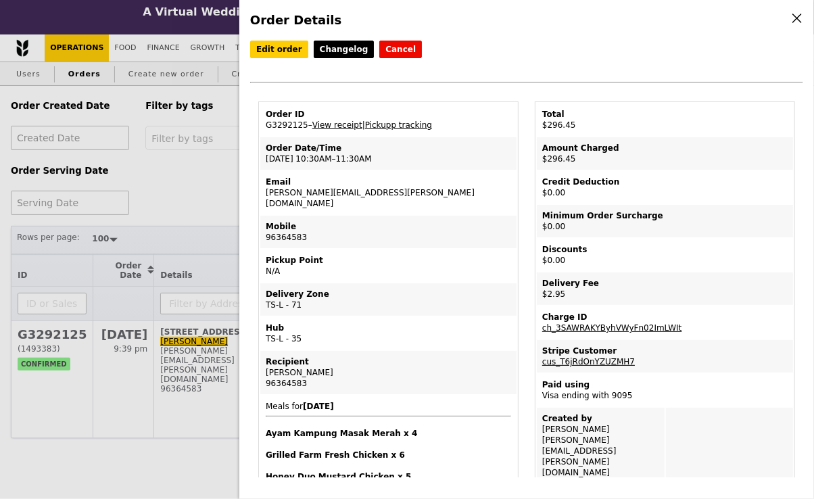
click at [288, 124] on td "Order ID G3292125 – View receipt | Pickupp tracking" at bounding box center [388, 119] width 256 height 32
copy td "G3292125"
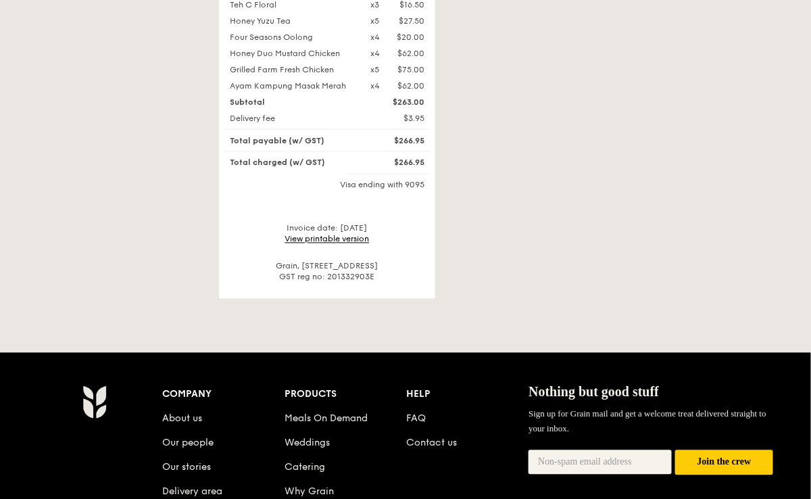
scroll to position [560, 0]
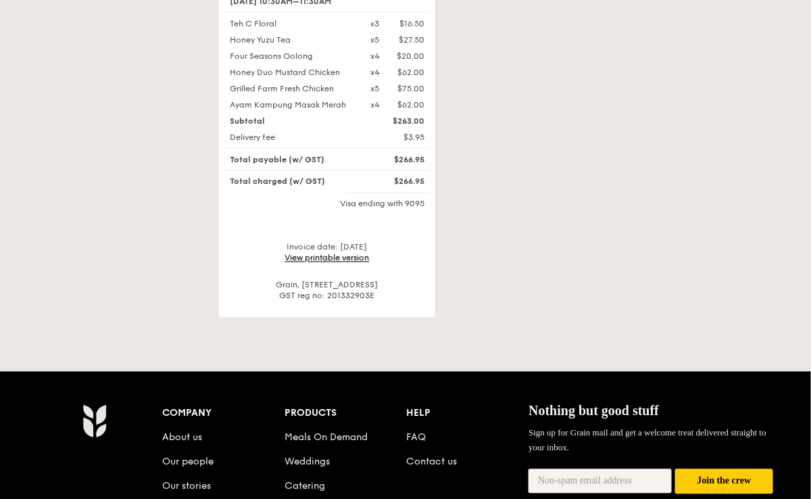
click at [320, 254] on link "View printable version" at bounding box center [327, 258] width 85 height 9
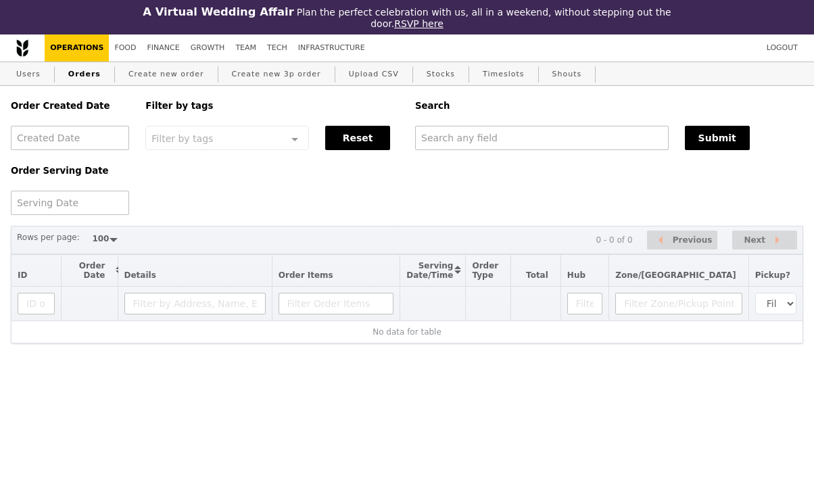
select select "100"
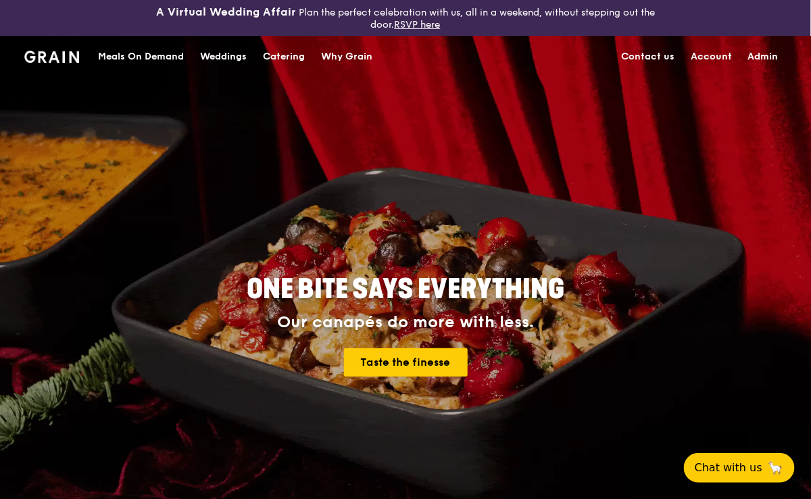
click at [171, 52] on div "Meals On Demand" at bounding box center [141, 57] width 86 height 41
